Goal: Information Seeking & Learning: Check status

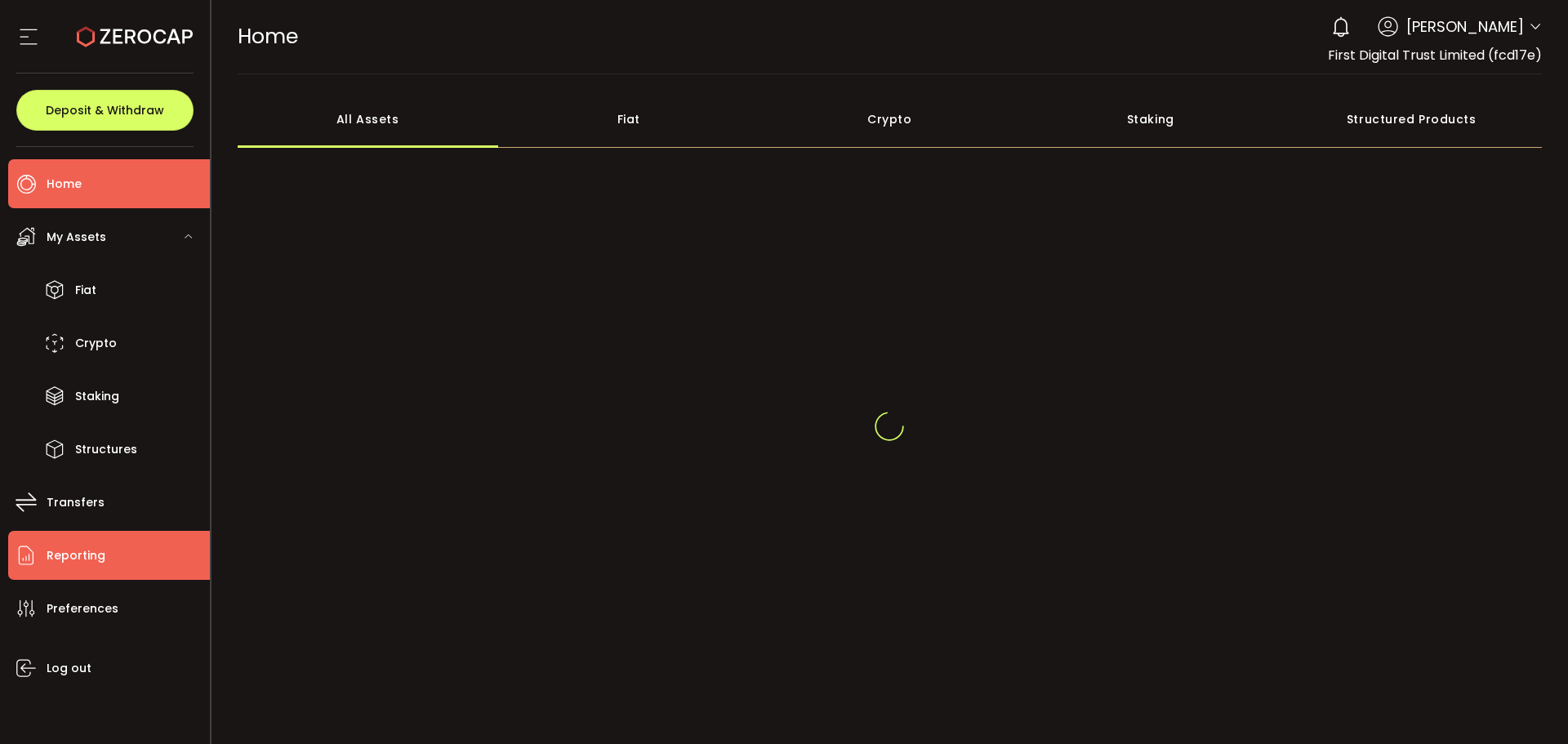
click at [155, 569] on li "Reporting" at bounding box center [109, 555] width 202 height 49
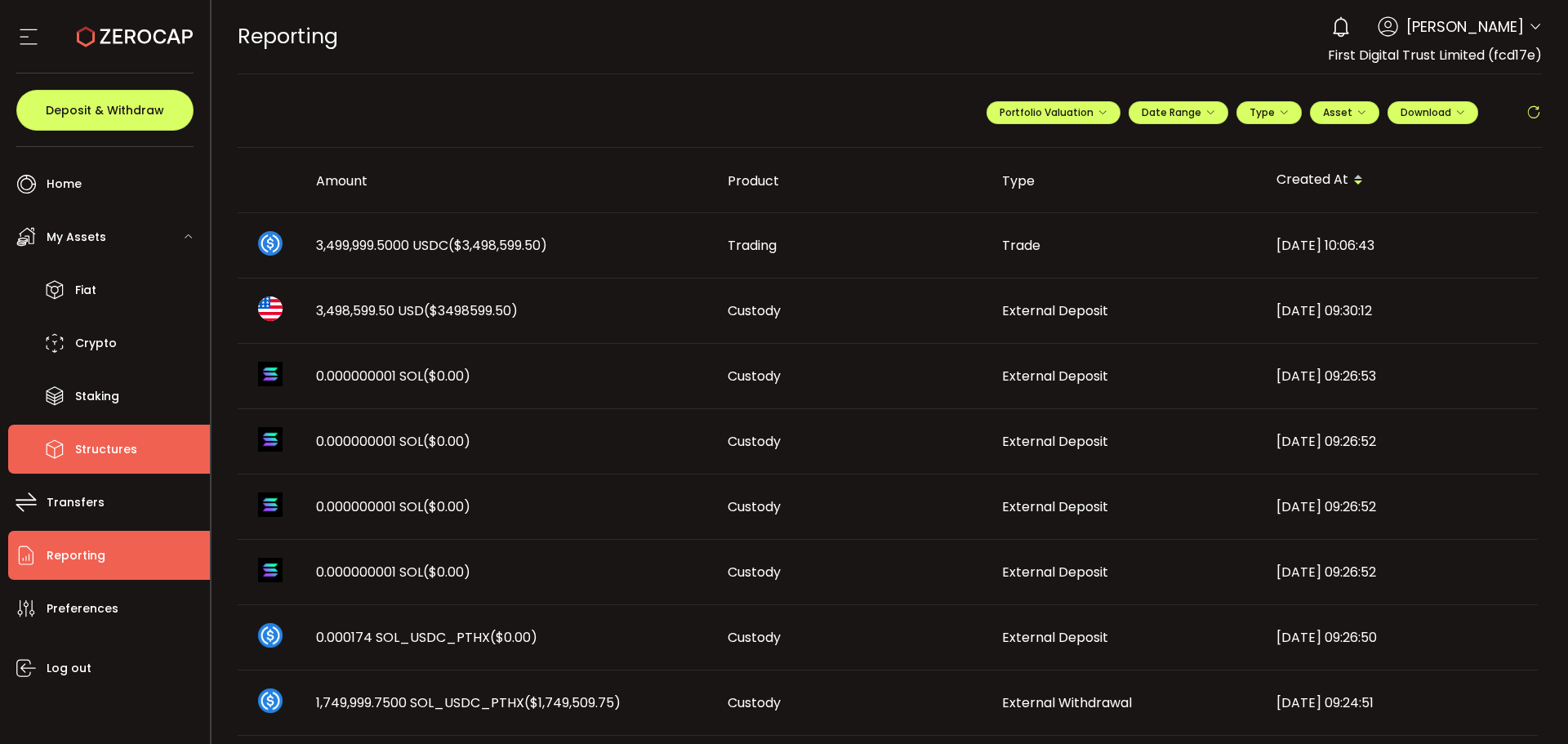
click at [141, 462] on li "Structures" at bounding box center [109, 449] width 202 height 49
click at [106, 501] on li "Transfers" at bounding box center [109, 501] width 202 height 49
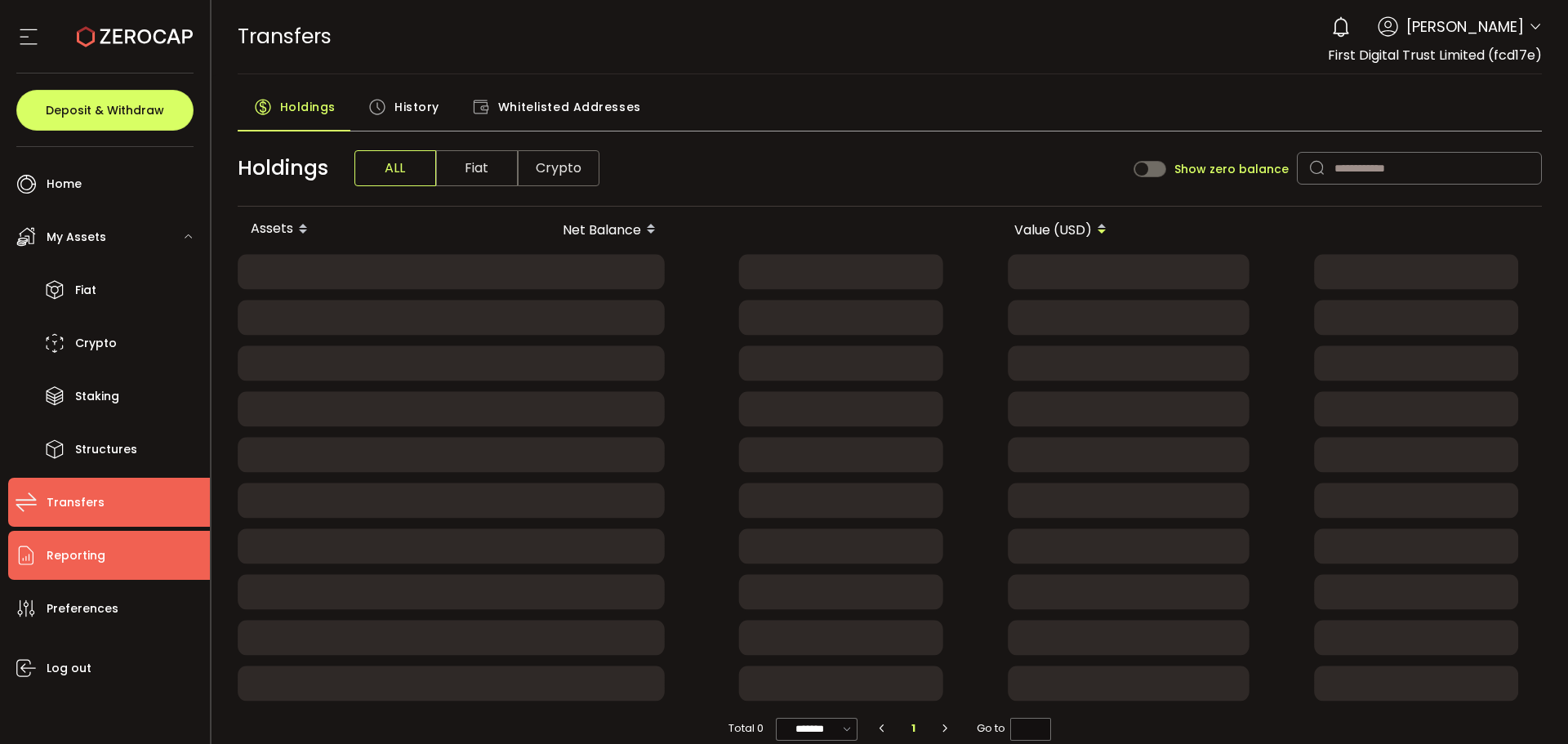
click at [119, 573] on li "Reporting" at bounding box center [109, 555] width 202 height 49
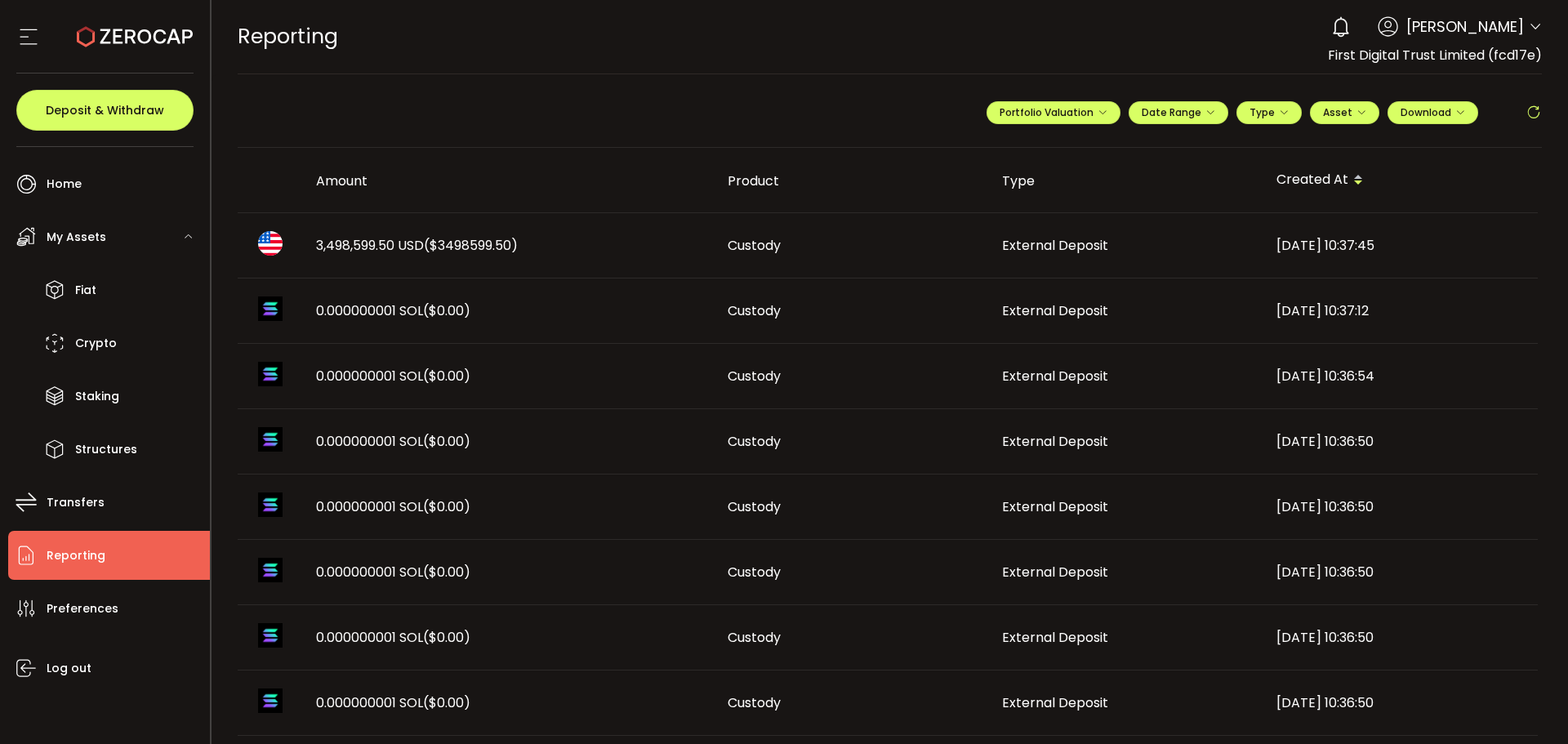
click at [523, 230] on td "3,498,599.50 USD ($3498599.50)" at bounding box center [508, 245] width 411 height 65
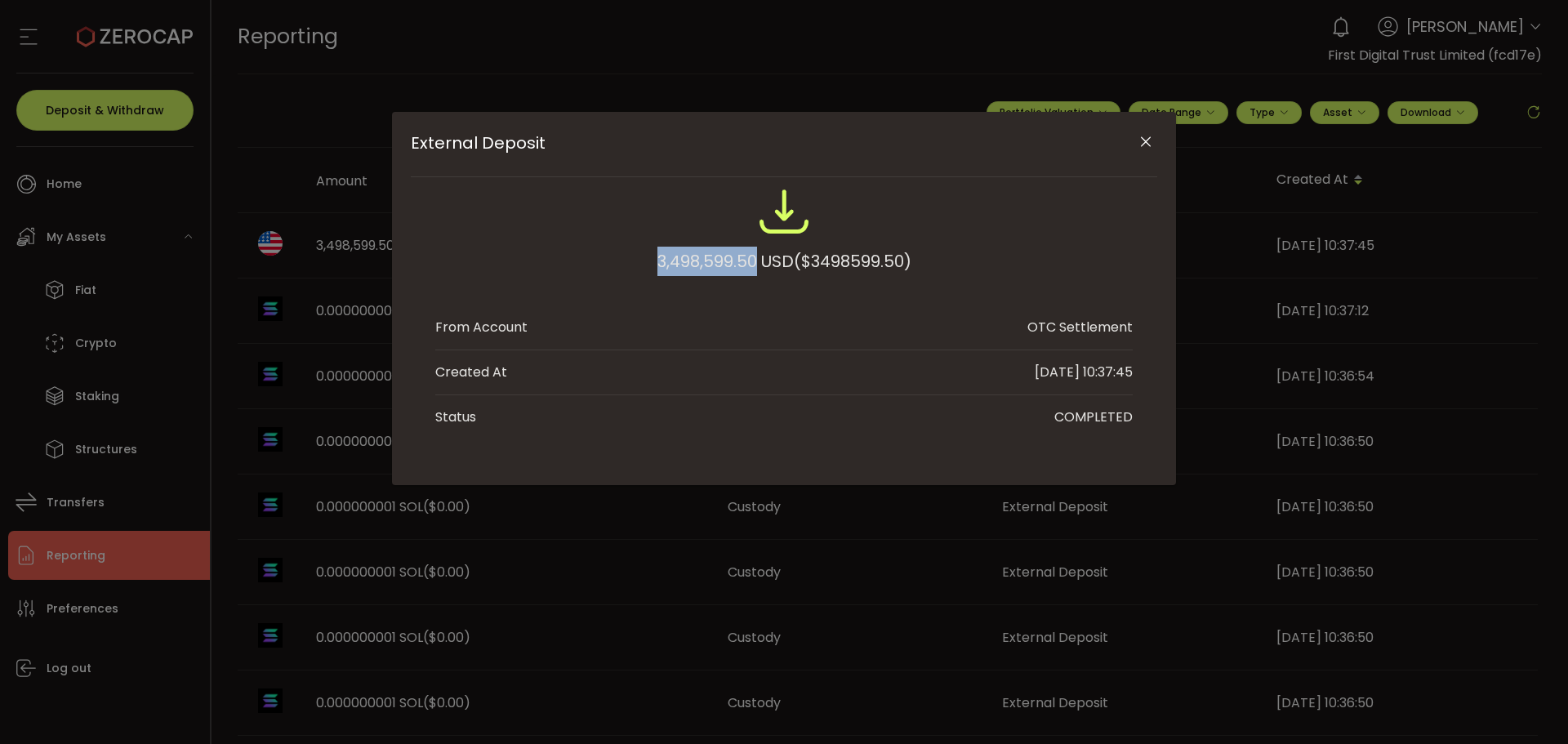
drag, startPoint x: 649, startPoint y: 260, endPoint x: 749, endPoint y: 266, distance: 100.2
click at [749, 266] on div "3,498,599.50 USD ($3498599.50)" at bounding box center [784, 239] width 697 height 107
copy div "3,498,599.50"
click at [1148, 143] on icon "Close" at bounding box center [1146, 142] width 16 height 16
